Goal: Find specific page/section: Find specific page/section

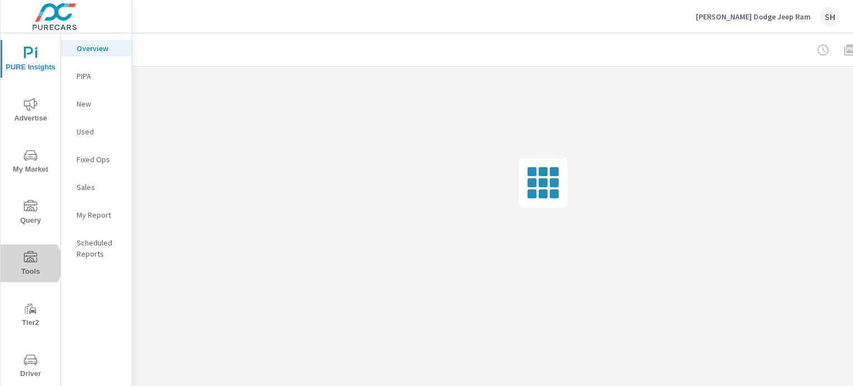
click at [27, 264] on span "Tools" at bounding box center [30, 264] width 53 height 27
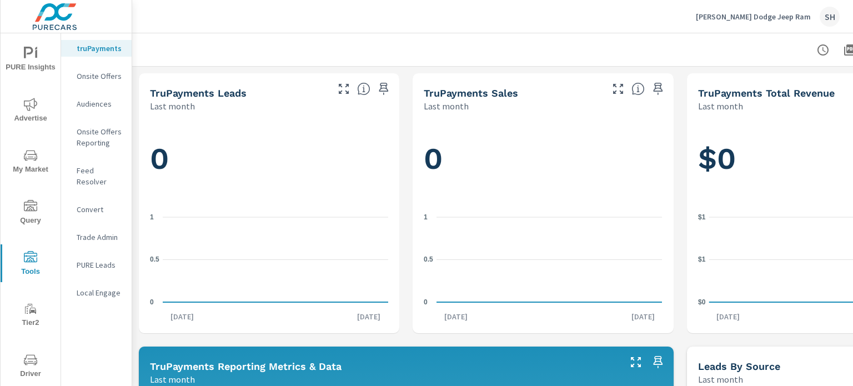
click at [106, 170] on p "Feed Resolver" at bounding box center [100, 176] width 46 height 22
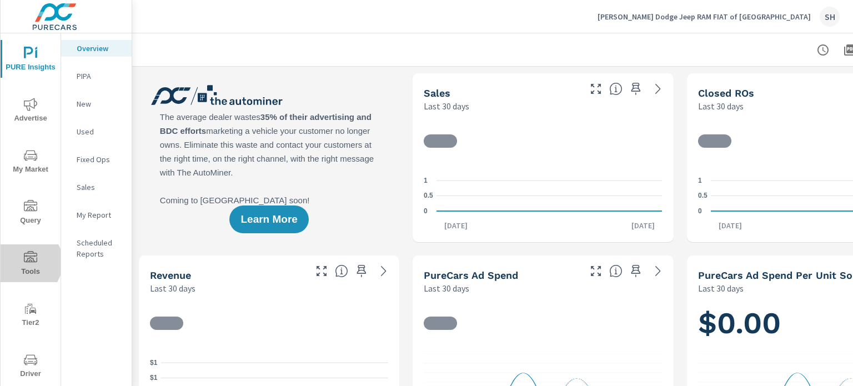
click at [24, 262] on icon "nav menu" at bounding box center [30, 257] width 13 height 13
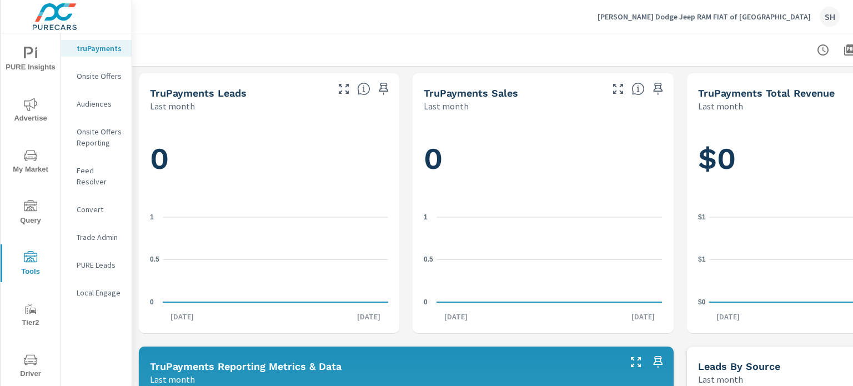
click at [101, 168] on p "Feed Resolver" at bounding box center [100, 176] width 46 height 22
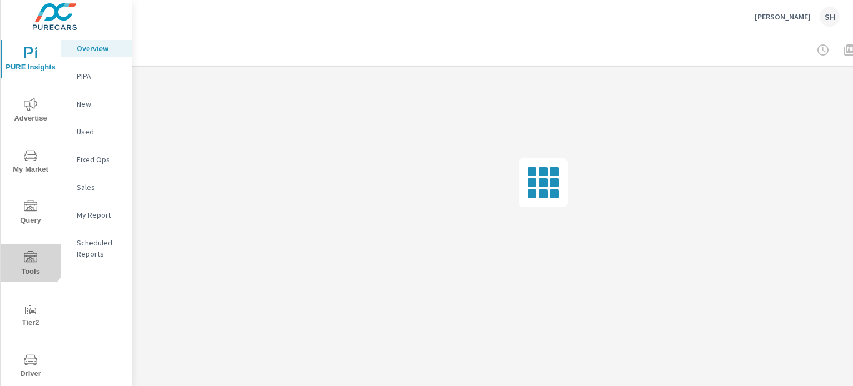
click at [26, 256] on icon "nav menu" at bounding box center [30, 257] width 13 height 13
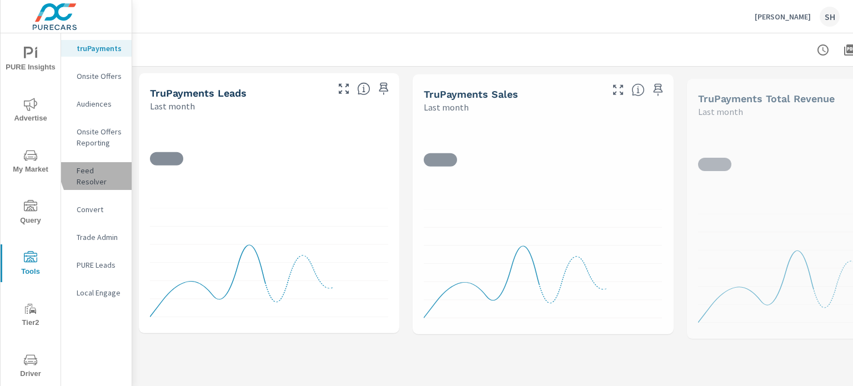
click at [123, 165] on div "Feed Resolver" at bounding box center [96, 176] width 70 height 28
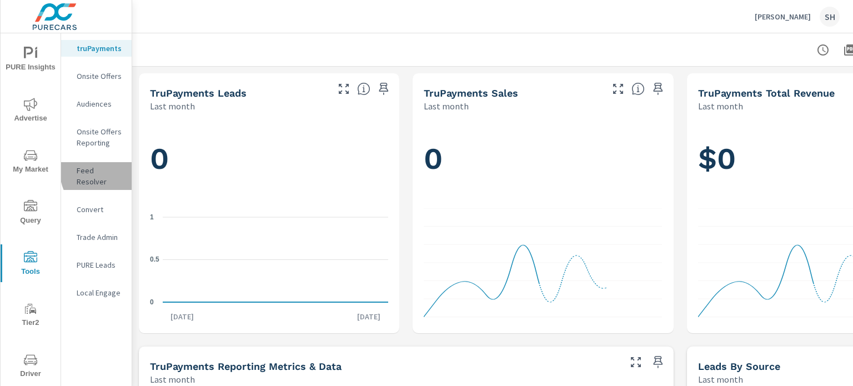
drag, startPoint x: 120, startPoint y: 168, endPoint x: 144, endPoint y: 184, distance: 29.6
click at [119, 168] on p "Feed Resolver" at bounding box center [100, 176] width 46 height 22
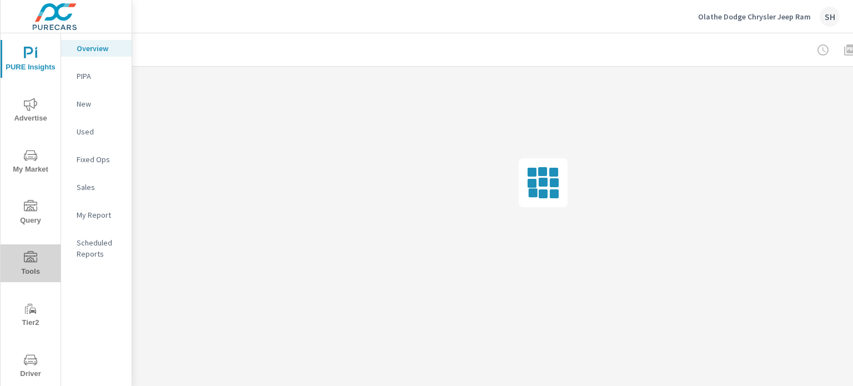
click at [36, 269] on span "Tools" at bounding box center [30, 264] width 53 height 27
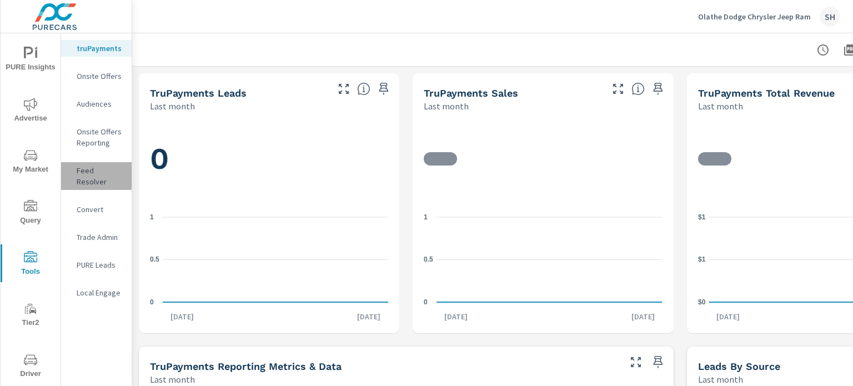
click at [95, 175] on p "Feed Resolver" at bounding box center [100, 176] width 46 height 22
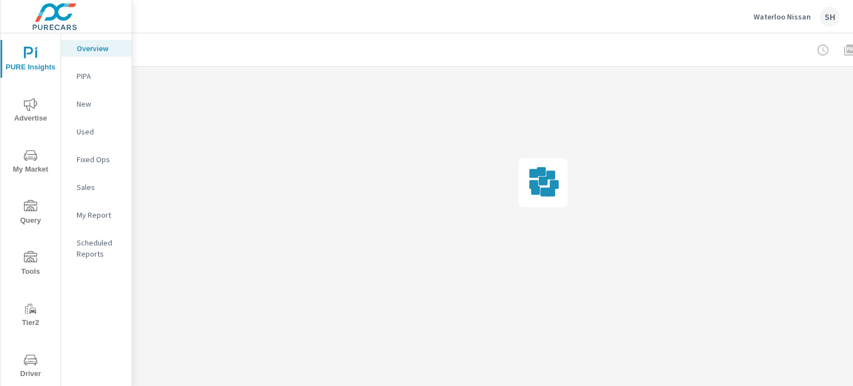
click at [28, 266] on span "Tools" at bounding box center [30, 264] width 53 height 27
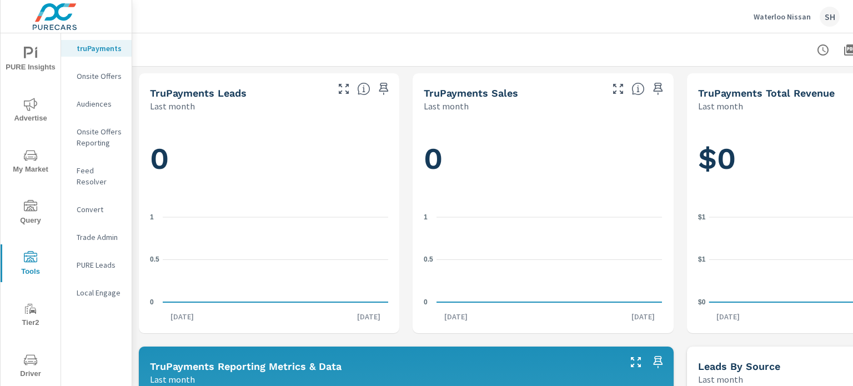
click at [84, 173] on p "Feed Resolver" at bounding box center [100, 176] width 46 height 22
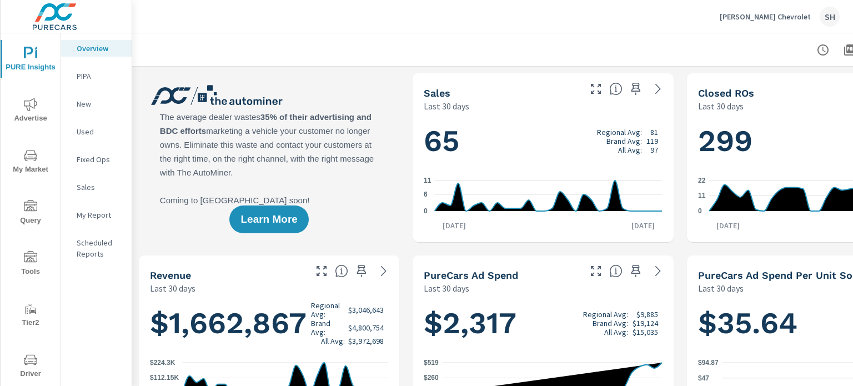
drag, startPoint x: 29, startPoint y: 266, endPoint x: 43, endPoint y: 255, distance: 17.3
click at [29, 266] on span "Tools" at bounding box center [30, 264] width 53 height 27
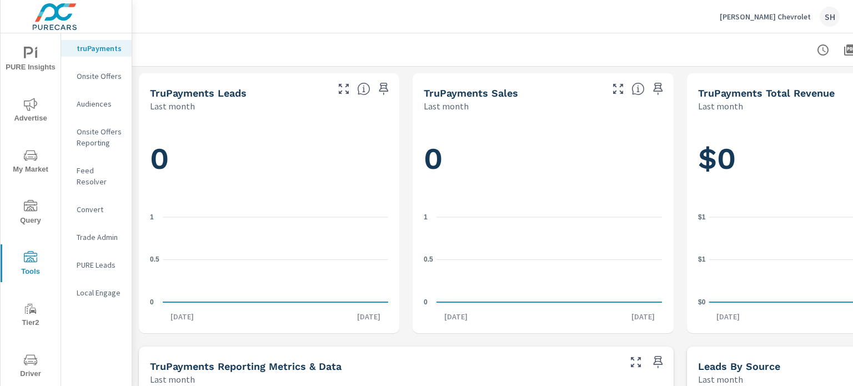
click at [82, 168] on p "Feed Resolver" at bounding box center [100, 176] width 46 height 22
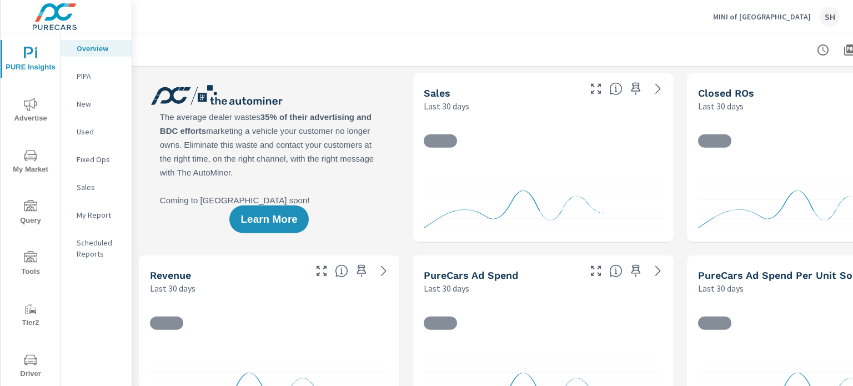
click at [37, 268] on span "Tools" at bounding box center [30, 264] width 53 height 27
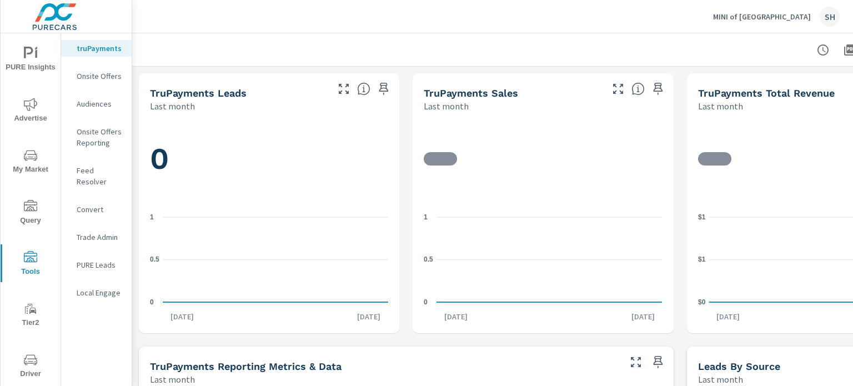
click at [95, 167] on p "Feed Resolver" at bounding box center [100, 176] width 46 height 22
